Goal: Task Accomplishment & Management: Use online tool/utility

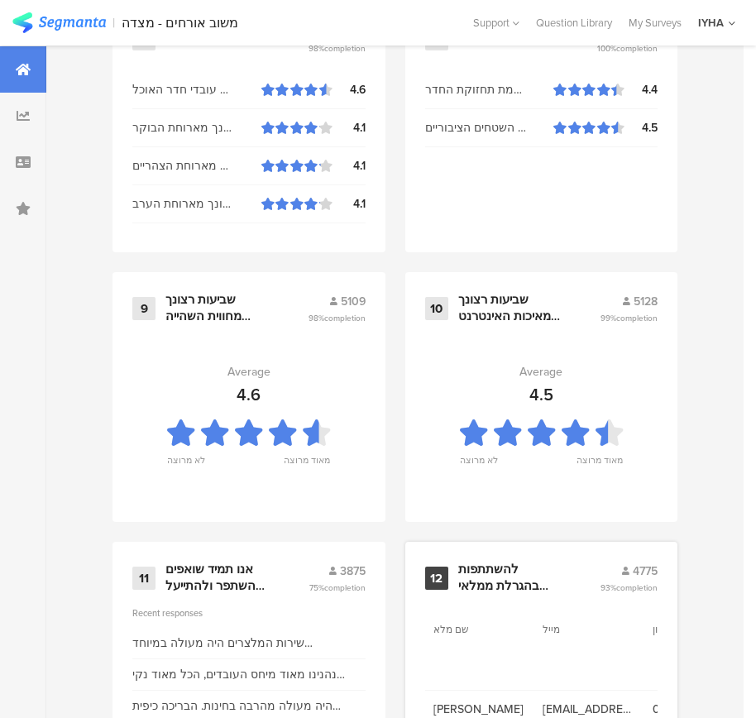
scroll to position [1775, 0]
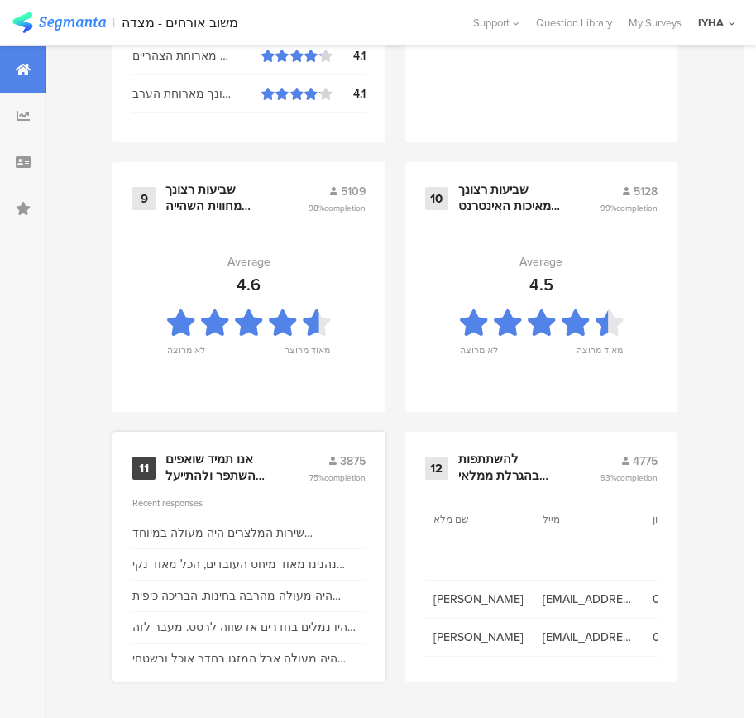
click at [244, 464] on div "אנו תמיד שואפים להשתפר ולהתייעל ודעתך חשובה לנו" at bounding box center [216, 468] width 103 height 32
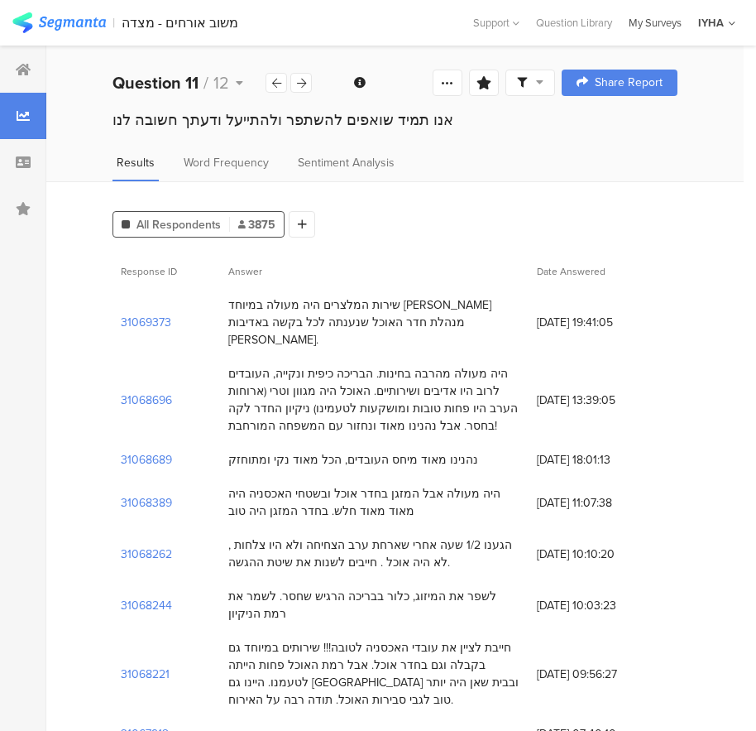
click at [652, 24] on div "My Surveys" at bounding box center [655, 23] width 69 height 16
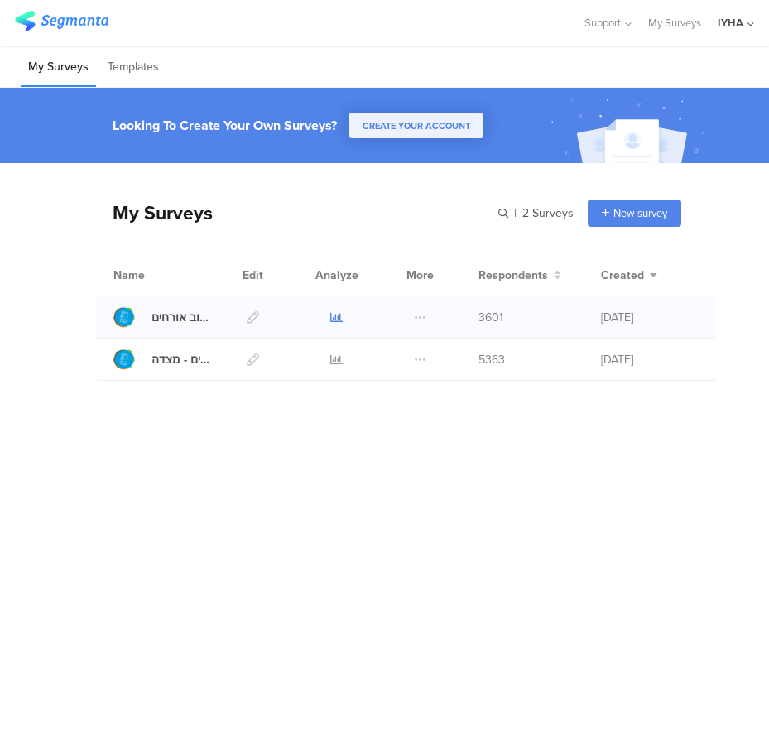
click at [332, 314] on icon at bounding box center [336, 317] width 12 height 12
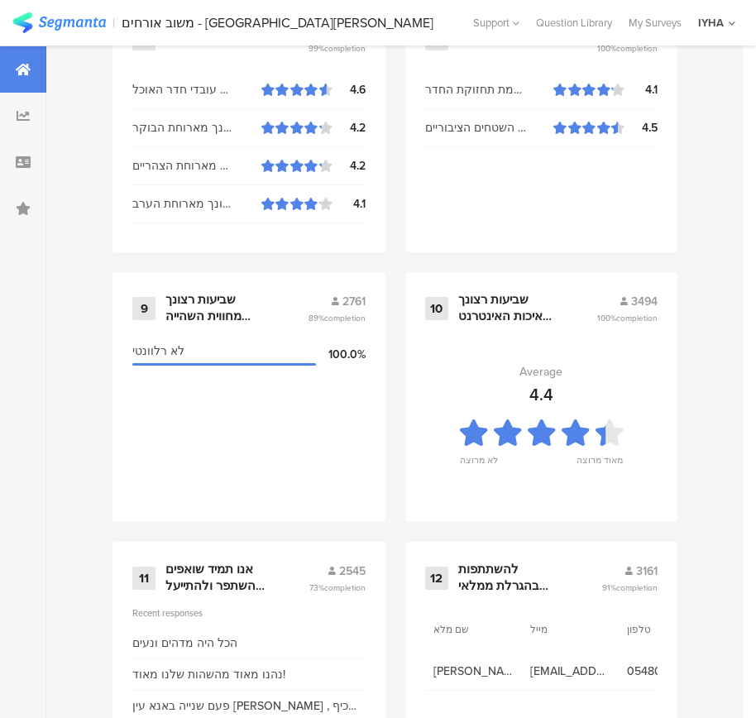
scroll to position [1775, 0]
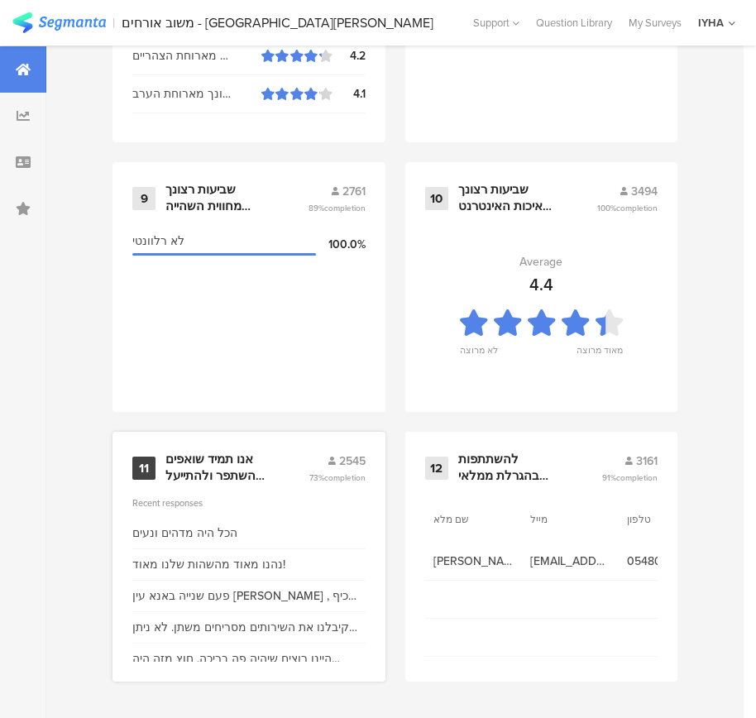
click at [223, 457] on div "אנו תמיד שואפים להשתפר ולהתייעל ודעתך חשובה לנו" at bounding box center [216, 468] width 103 height 32
